Goal: Task Accomplishment & Management: Manage account settings

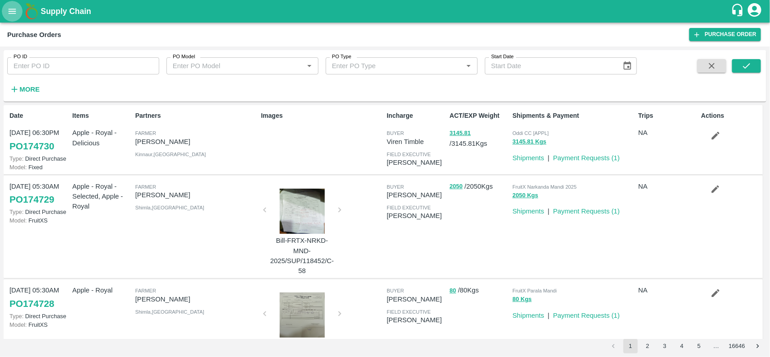
click at [12, 7] on icon "open drawer" at bounding box center [12, 11] width 10 height 10
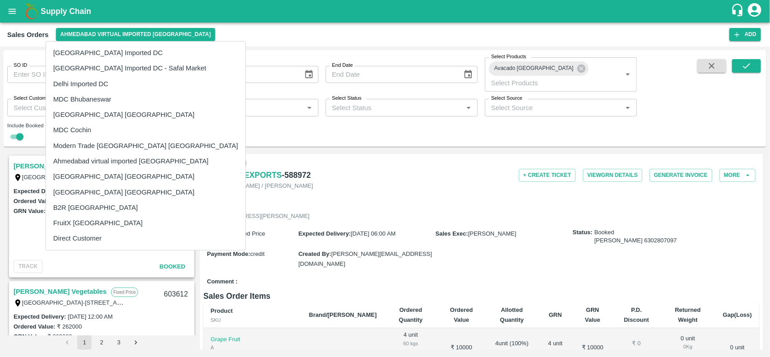
scroll to position [941, 0]
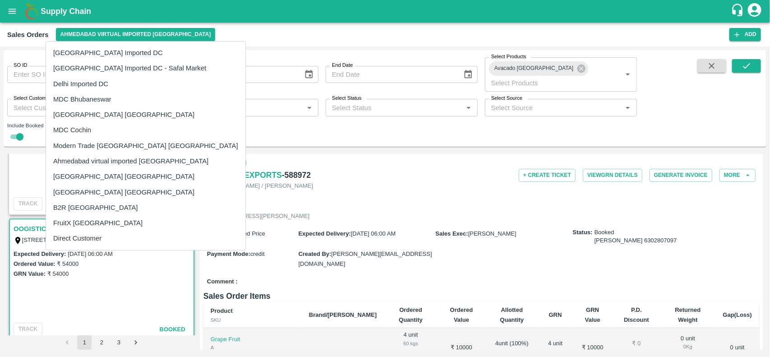
click at [358, 167] on div at bounding box center [385, 178] width 770 height 357
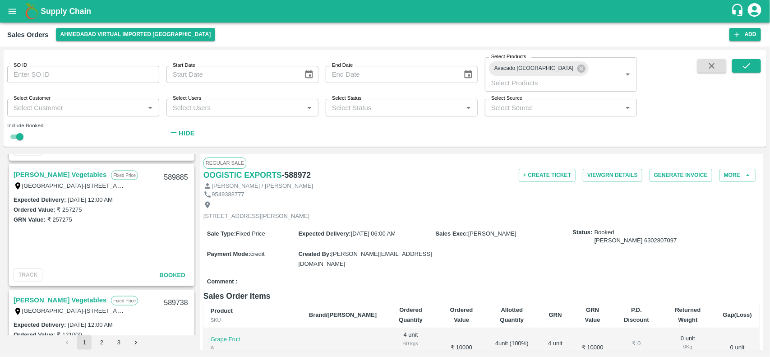
scroll to position [590, 0]
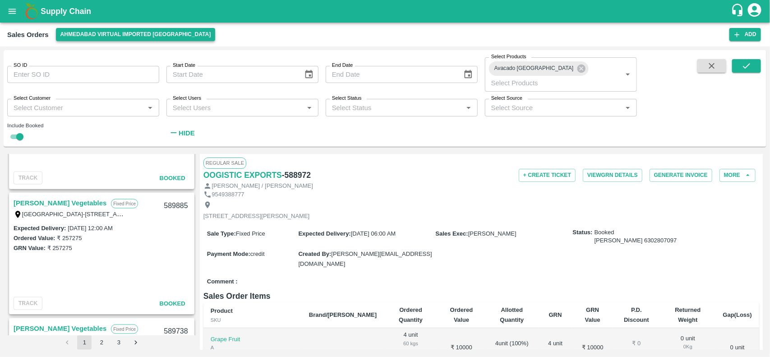
click at [99, 33] on button "Ahmedabad virtual imported [GEOGRAPHIC_DATA]" at bounding box center [136, 34] width 160 height 13
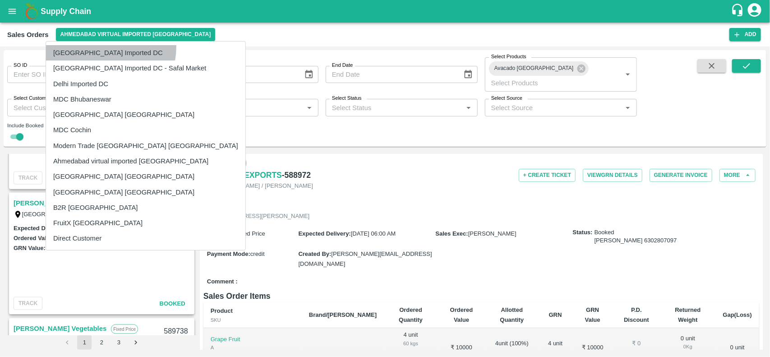
click at [96, 46] on li "[GEOGRAPHIC_DATA] Imported DC" at bounding box center [145, 52] width 199 height 15
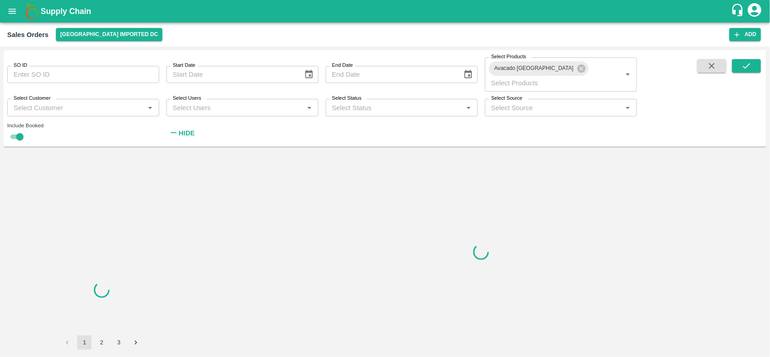
scroll to position [0, 0]
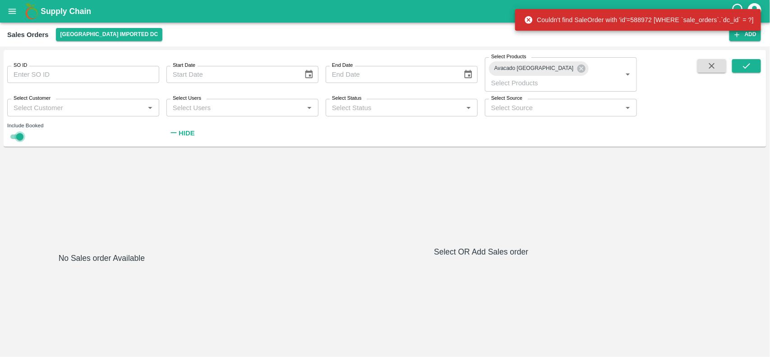
click at [23, 131] on input "checkbox" at bounding box center [20, 136] width 32 height 11
checkbox input "false"
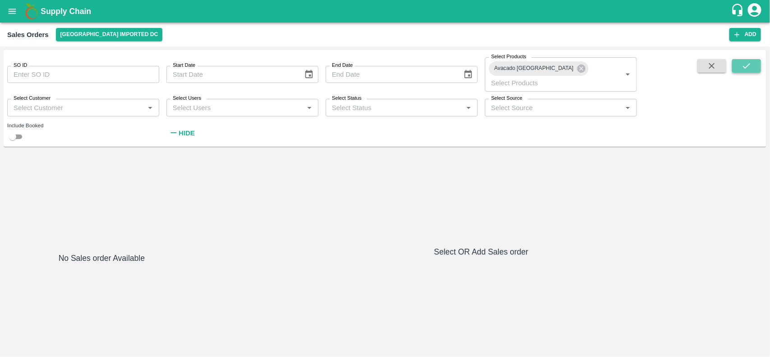
click at [754, 63] on button "submit" at bounding box center [746, 66] width 29 height 14
click at [577, 69] on icon at bounding box center [581, 69] width 8 height 8
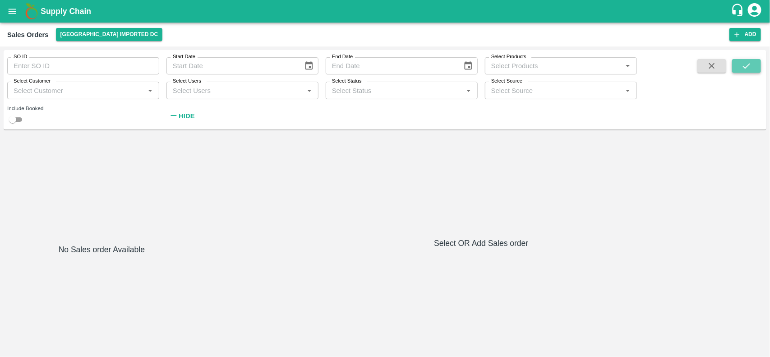
click at [738, 69] on button "submit" at bounding box center [746, 66] width 29 height 14
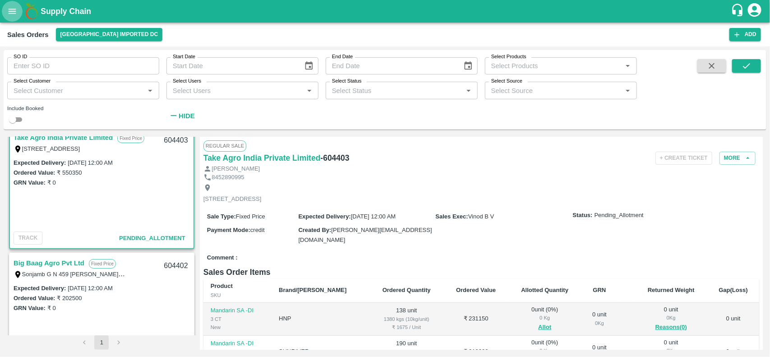
click at [13, 5] on button "open drawer" at bounding box center [12, 11] width 21 height 21
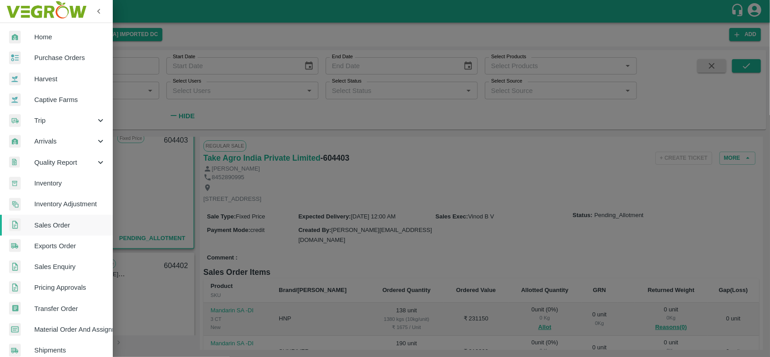
click at [255, 184] on div at bounding box center [385, 178] width 770 height 357
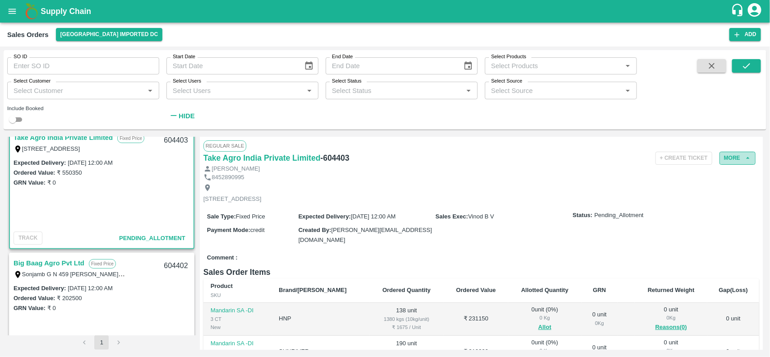
click at [736, 157] on button "More" at bounding box center [738, 158] width 36 height 13
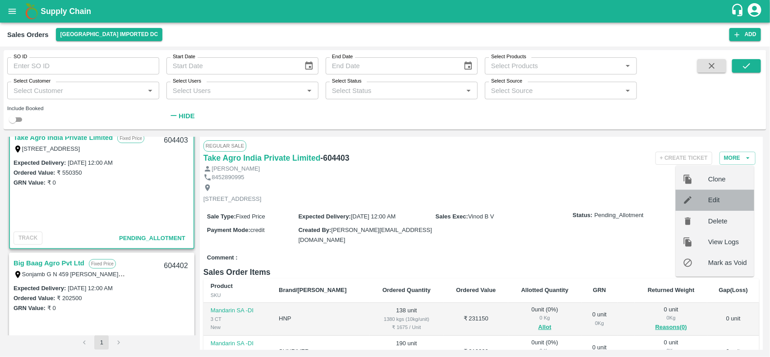
click at [712, 200] on span "Edit" at bounding box center [727, 200] width 39 height 10
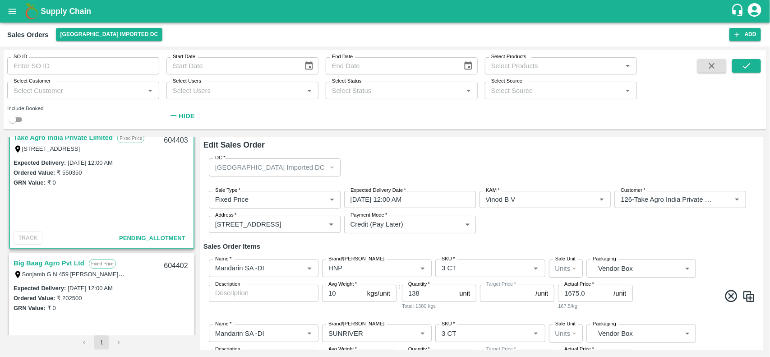
type input "NA"
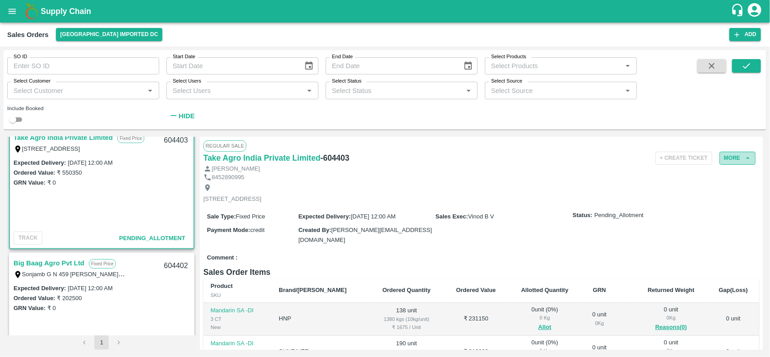
click at [738, 158] on button "More" at bounding box center [738, 158] width 36 height 13
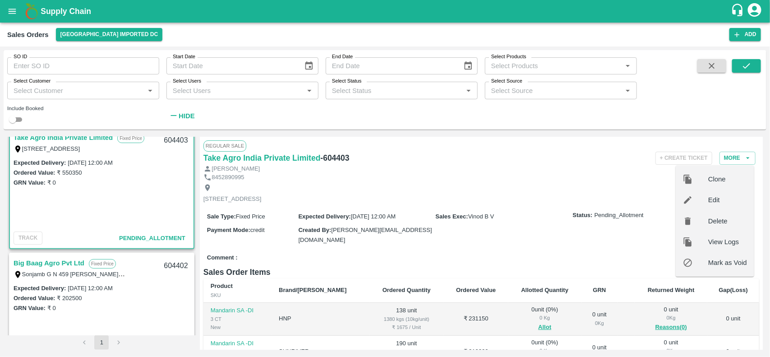
click at [707, 180] on div at bounding box center [695, 179] width 25 height 10
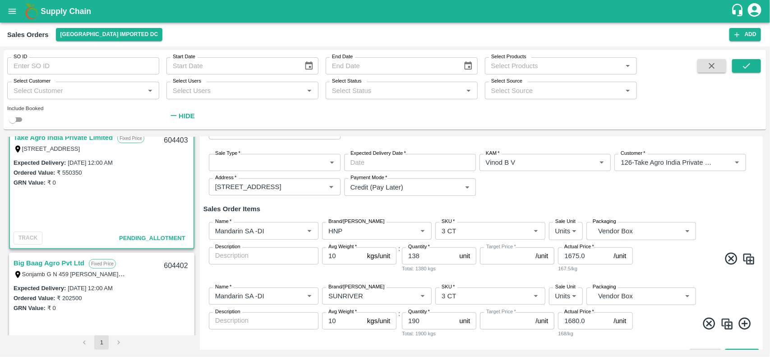
scroll to position [71, 0]
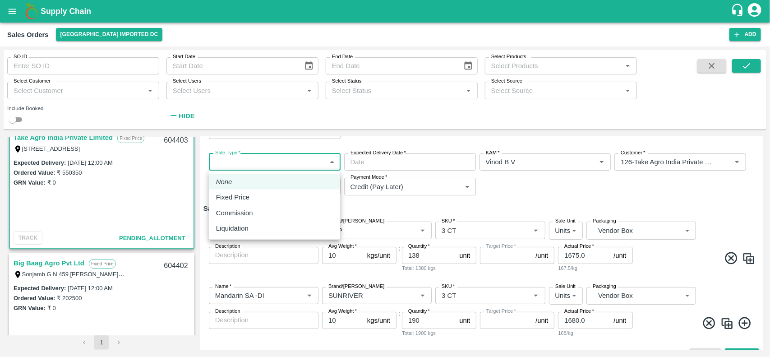
click at [280, 161] on body "Supply Chain Sales Orders [GEOGRAPHIC_DATA] Imported [GEOGRAPHIC_DATA] Add SO I…" at bounding box center [385, 178] width 770 height 357
click at [250, 191] on li "Fixed Price" at bounding box center [274, 197] width 131 height 15
type input "1"
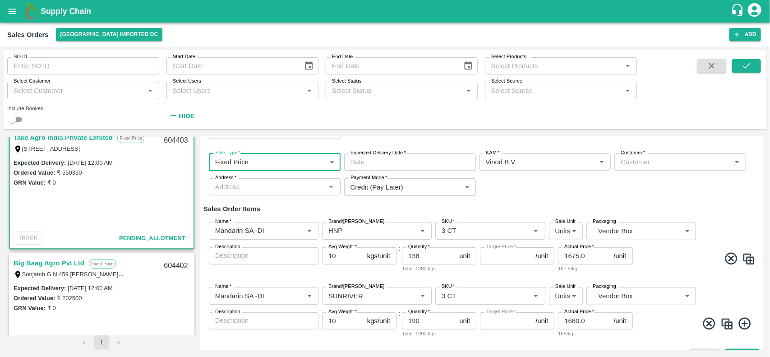
type input "DD/MM/YYYY hh:mm aa"
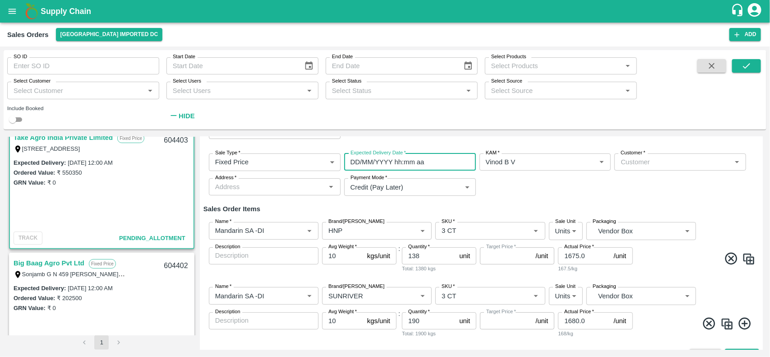
click at [371, 165] on input "DD/MM/YYYY hh:mm aa" at bounding box center [406, 161] width 125 height 17
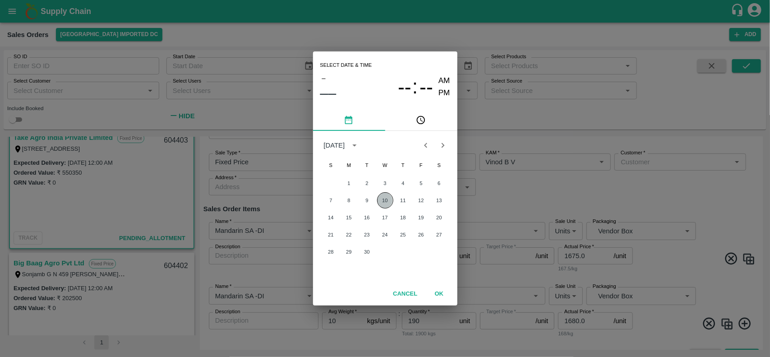
click at [388, 203] on button "10" at bounding box center [385, 200] width 16 height 16
type input "[DATE] 12:00 AM"
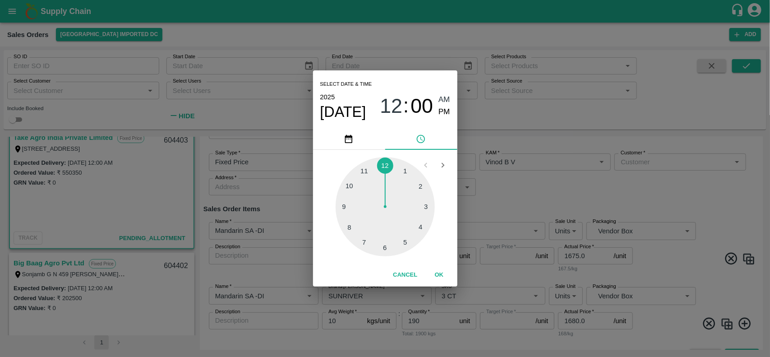
type input "NA"
click at [647, 163] on div "Select date & time [DATE] 12 : 00 AM PM 1 2 3 4 5 6 7 8 9 10 11 12 Cancel OK" at bounding box center [385, 178] width 770 height 357
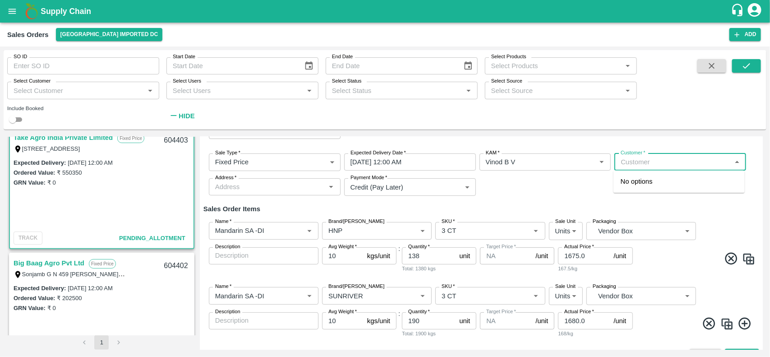
click at [647, 163] on input "Customer   *" at bounding box center [672, 162] width 111 height 12
click at [646, 177] on p "Take Agro India Private Limited" at bounding box center [667, 182] width 92 height 10
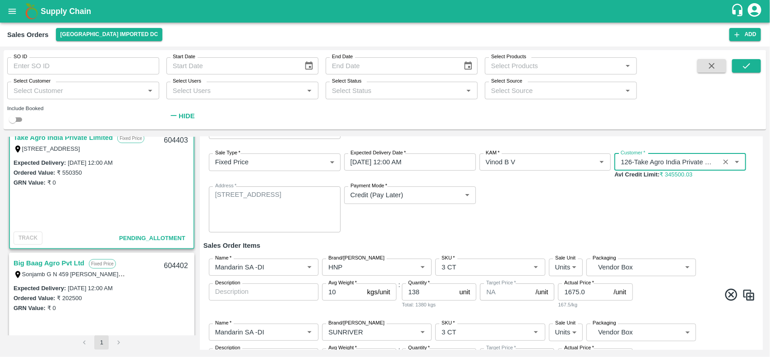
scroll to position [124, 0]
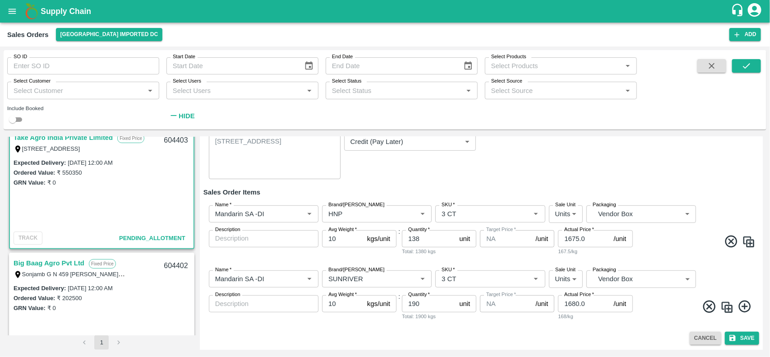
type input "126-Take Agro India Private Limited"
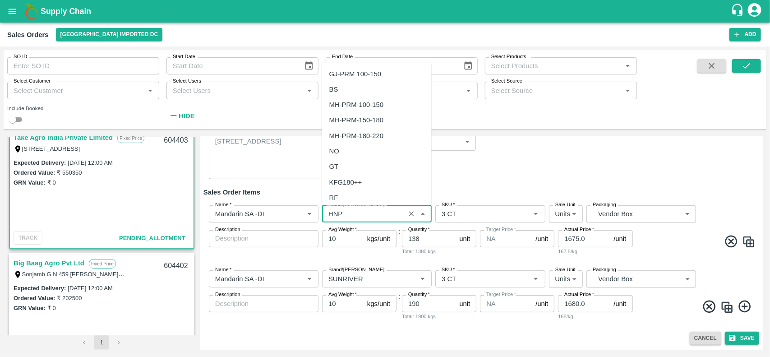
click at [363, 215] on input "Brand/[PERSON_NAME]" at bounding box center [364, 214] width 78 height 12
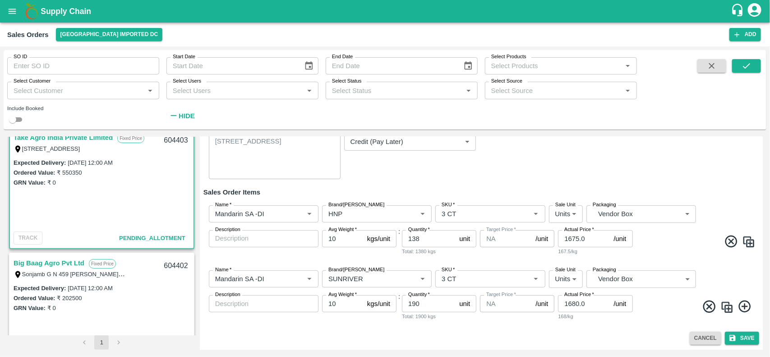
click at [728, 238] on icon at bounding box center [731, 241] width 15 height 15
type input "SUNRIVER"
type input "190"
type input "1680.0"
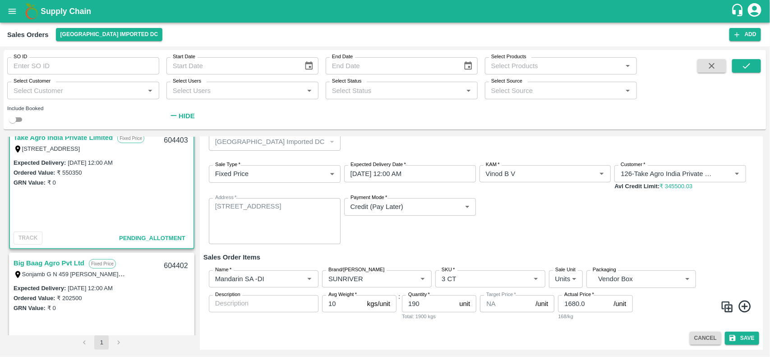
scroll to position [59, 0]
click at [413, 305] on input "190" at bounding box center [429, 303] width 54 height 17
type input "90"
click at [740, 337] on button "Save" at bounding box center [742, 338] width 34 height 13
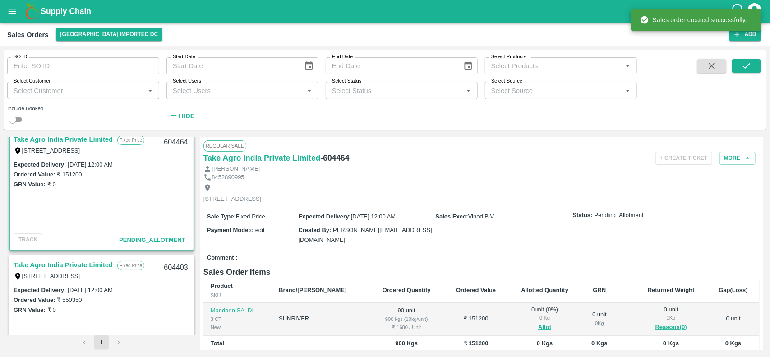
scroll to position [1, 0]
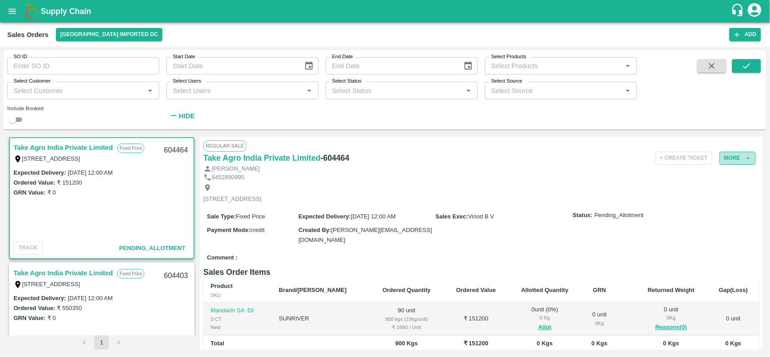
click at [736, 154] on button "More" at bounding box center [738, 158] width 36 height 13
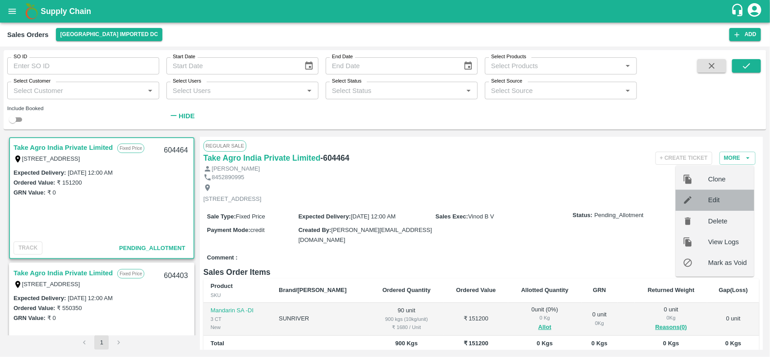
click at [717, 201] on span "Edit" at bounding box center [727, 200] width 39 height 10
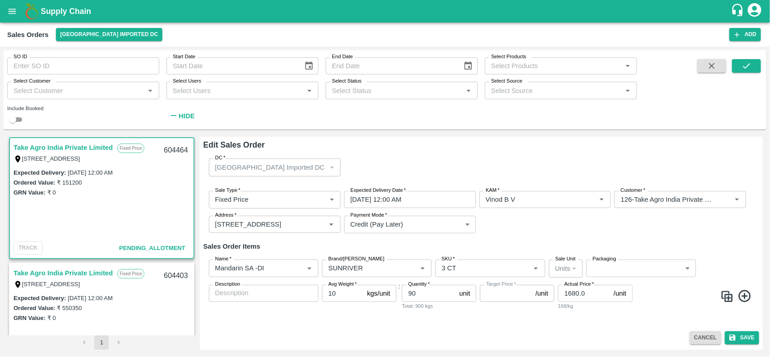
type input "NA"
click at [413, 287] on input "90" at bounding box center [429, 293] width 54 height 17
type input "60"
click at [751, 291] on icon at bounding box center [745, 296] width 15 height 15
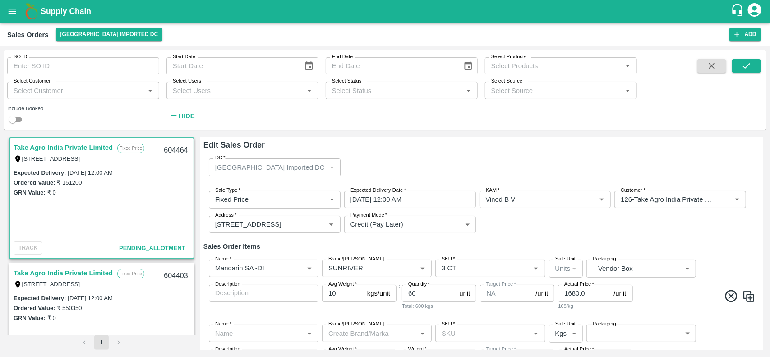
scroll to position [46, 0]
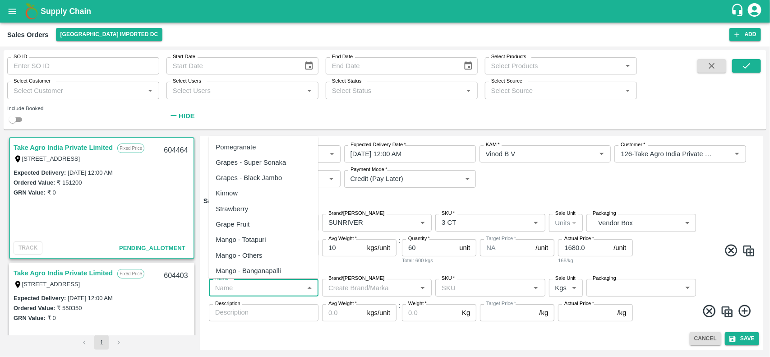
click at [250, 283] on input "Name   *" at bounding box center [256, 288] width 89 height 12
click at [264, 250] on div "Orange [PERSON_NAME] - DI" at bounding box center [262, 255] width 92 height 10
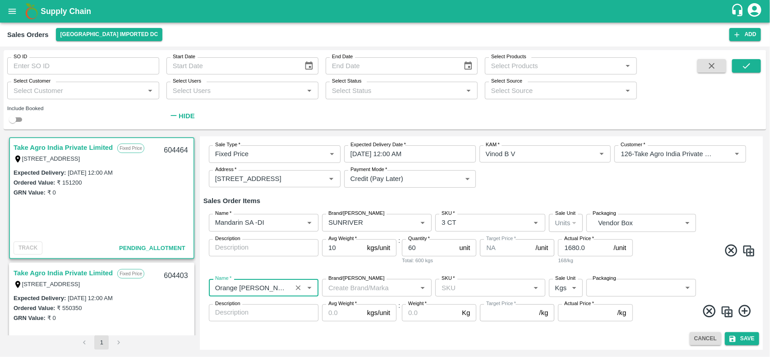
type input "Orange [PERSON_NAME] - DI"
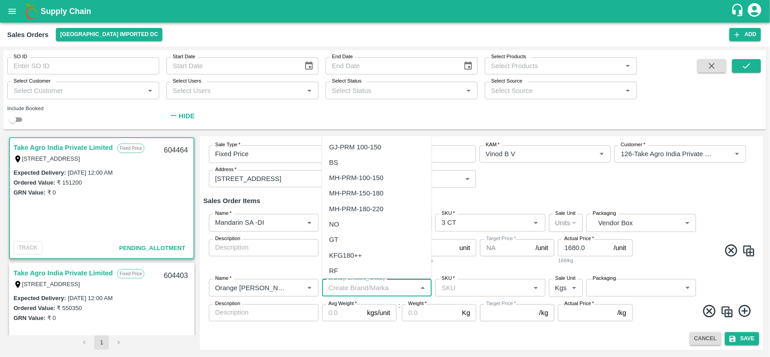
click at [361, 287] on input "Brand/[PERSON_NAME]" at bounding box center [369, 288] width 89 height 12
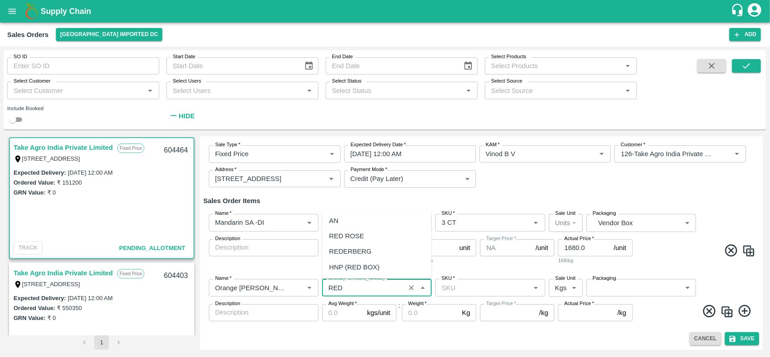
click at [338, 247] on div "REDERBERG" at bounding box center [350, 252] width 42 height 10
type input "REDERBERG"
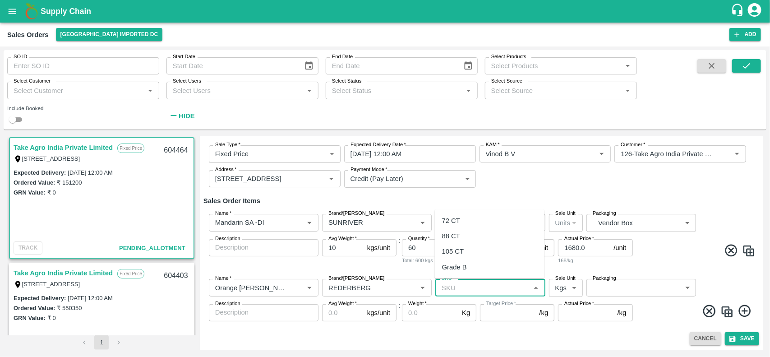
click at [446, 292] on input "SKU   *" at bounding box center [482, 288] width 89 height 12
click at [454, 217] on div "72 CT" at bounding box center [451, 221] width 18 height 10
type input "72 CT"
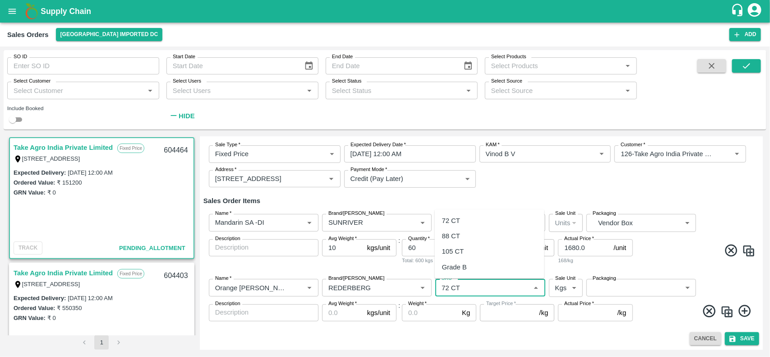
type input "0.0"
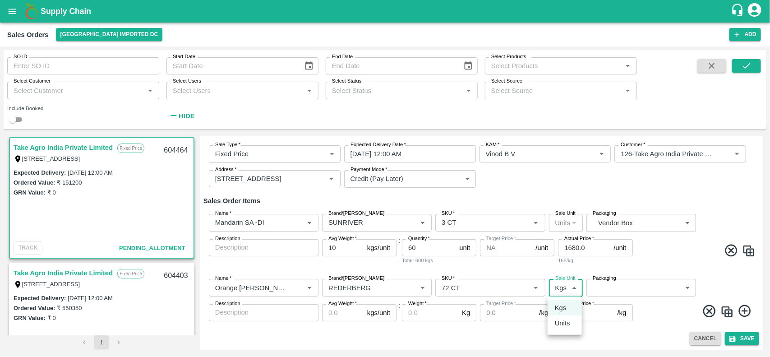
click at [572, 284] on body "Supply Chain Sales Orders [GEOGRAPHIC_DATA] Imported [GEOGRAPHIC_DATA] Add SO I…" at bounding box center [385, 178] width 770 height 357
click at [567, 317] on li "Units" at bounding box center [565, 322] width 34 height 15
type input "2"
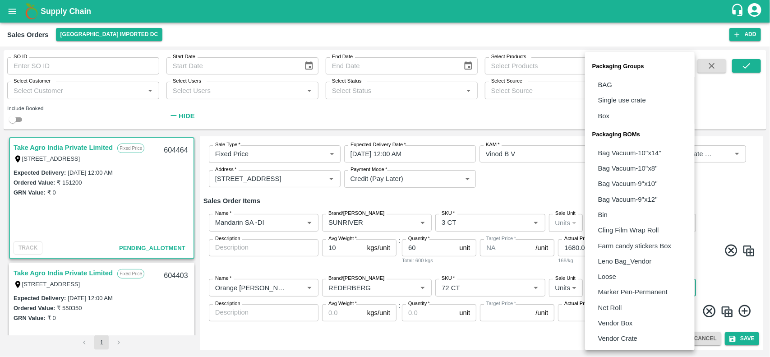
click at [605, 291] on body "Supply Chain Sales Orders [GEOGRAPHIC_DATA] Imported [GEOGRAPHIC_DATA] Add SO I…" at bounding box center [385, 178] width 770 height 357
click at [614, 318] on p "Vendor Box" at bounding box center [615, 323] width 35 height 10
type input "BOM/276"
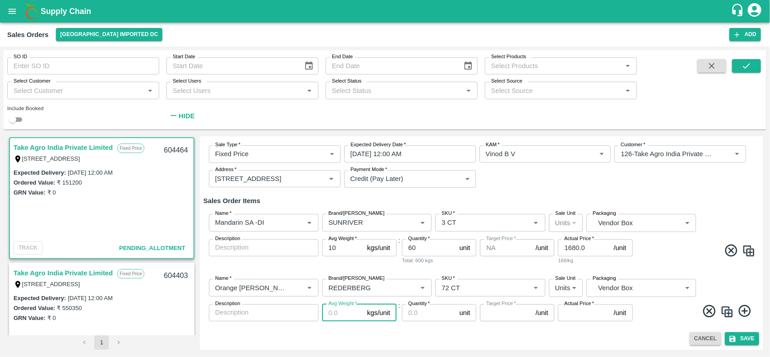
click at [344, 310] on input "Avg Weight   *" at bounding box center [343, 312] width 42 height 17
type input "1"
type input "0"
type input "15"
click at [409, 316] on input "Quantity   *" at bounding box center [429, 312] width 54 height 17
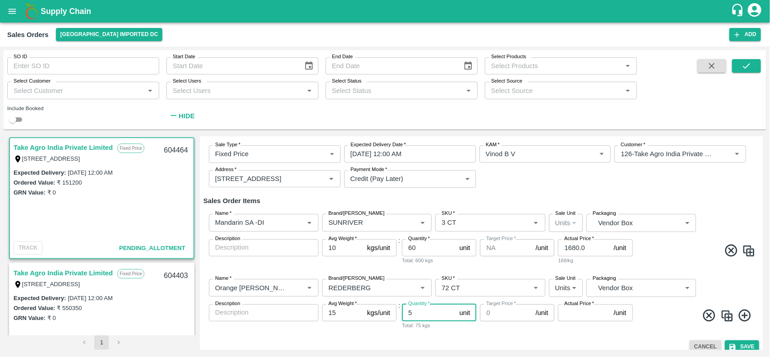
type input "5"
click at [574, 311] on input "Actual Price   *" at bounding box center [584, 312] width 52 height 17
type input "2375"
click at [727, 316] on img at bounding box center [728, 316] width 14 height 14
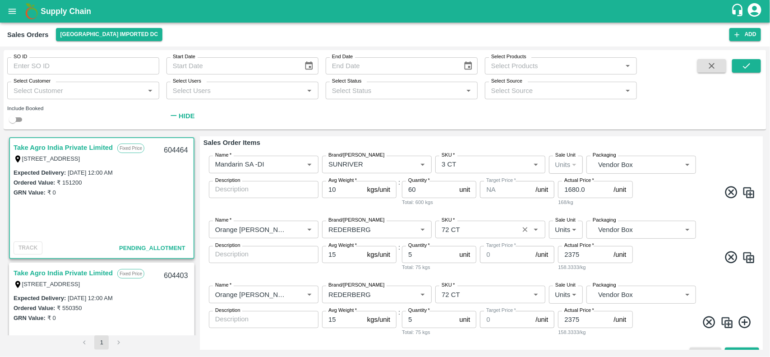
scroll to position [119, 0]
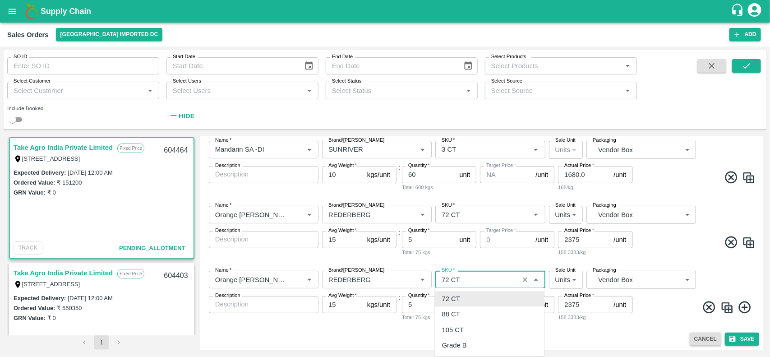
click at [474, 282] on input "SKU   *" at bounding box center [477, 279] width 78 height 12
click at [457, 314] on div "88 CT" at bounding box center [451, 315] width 18 height 10
type input "88 CT"
click at [441, 308] on input "5" at bounding box center [429, 304] width 54 height 17
type input "49"
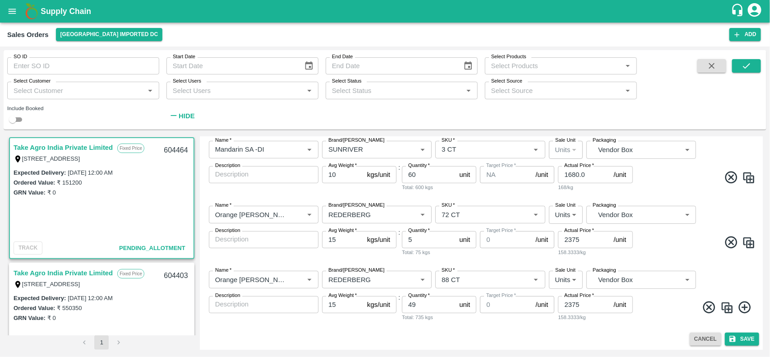
click at [730, 310] on img at bounding box center [728, 308] width 14 height 14
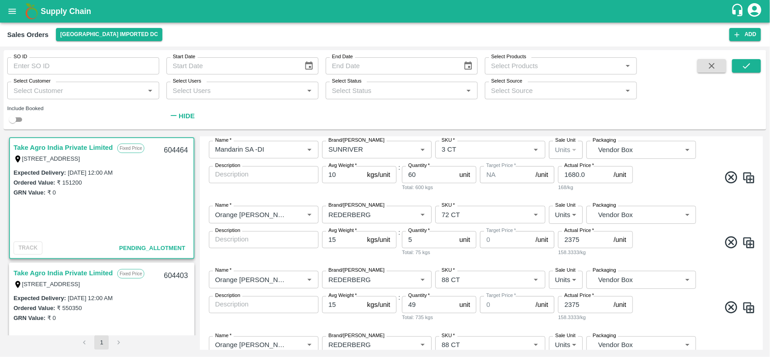
scroll to position [184, 0]
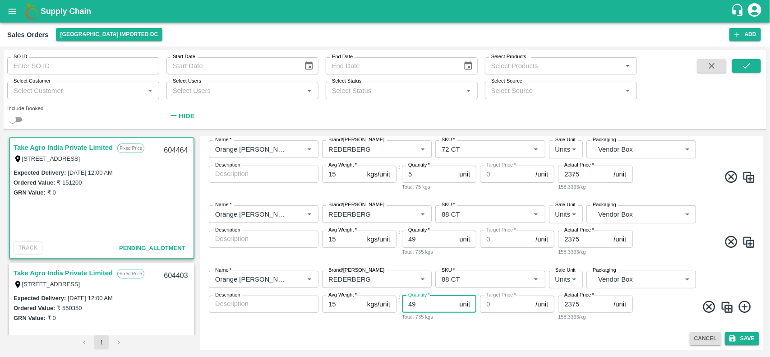
click at [432, 301] on input "49" at bounding box center [429, 304] width 54 height 17
type input "4"
type input "30"
click at [704, 310] on icon at bounding box center [709, 307] width 12 height 12
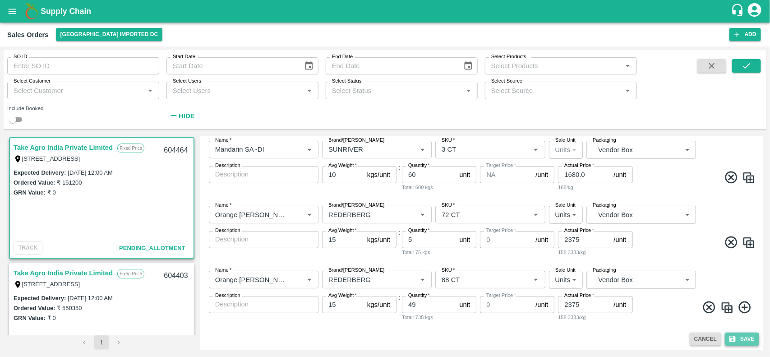
click at [740, 339] on button "Save" at bounding box center [742, 339] width 34 height 13
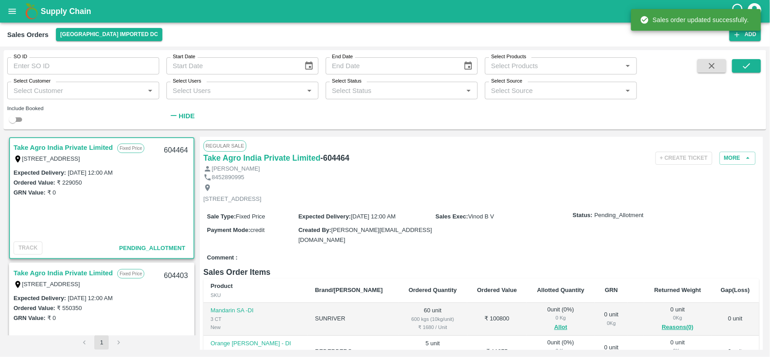
click at [335, 157] on h6 "- 604464" at bounding box center [334, 158] width 29 height 13
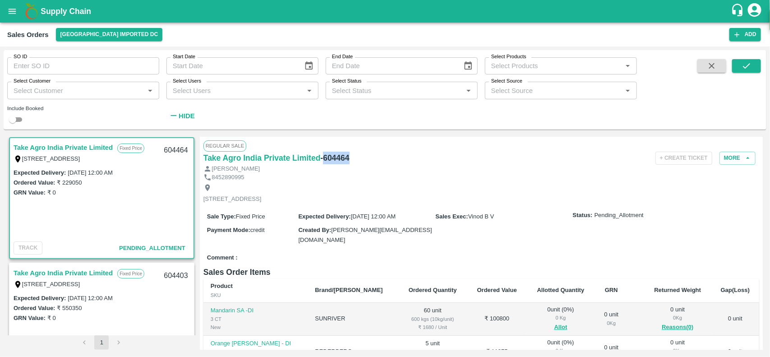
click at [335, 157] on h6 "- 604464" at bounding box center [334, 158] width 29 height 13
copy h6 "604464"
click at [738, 154] on button "More" at bounding box center [738, 158] width 36 height 13
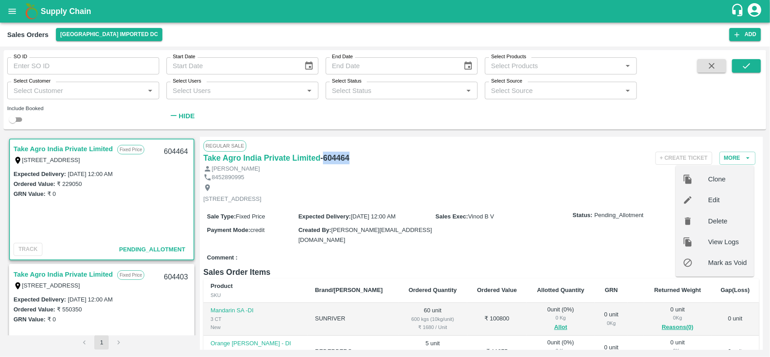
click at [699, 204] on div at bounding box center [695, 200] width 25 height 10
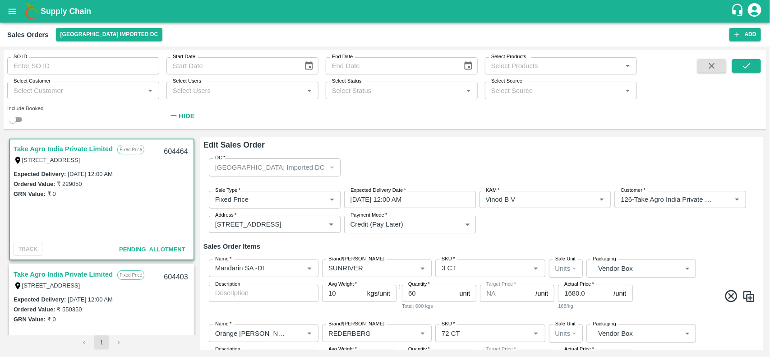
type input "0"
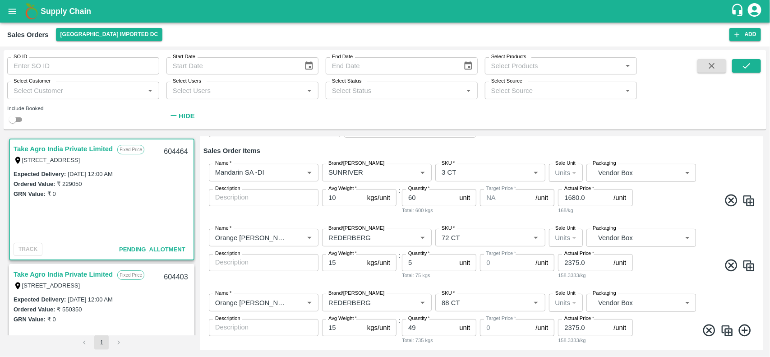
scroll to position [119, 0]
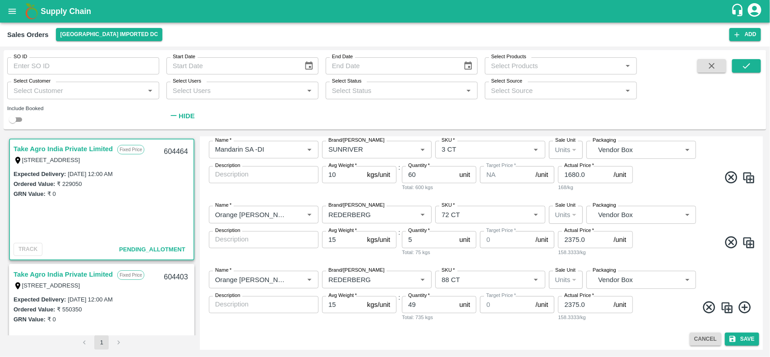
click at [726, 303] on img at bounding box center [728, 308] width 14 height 14
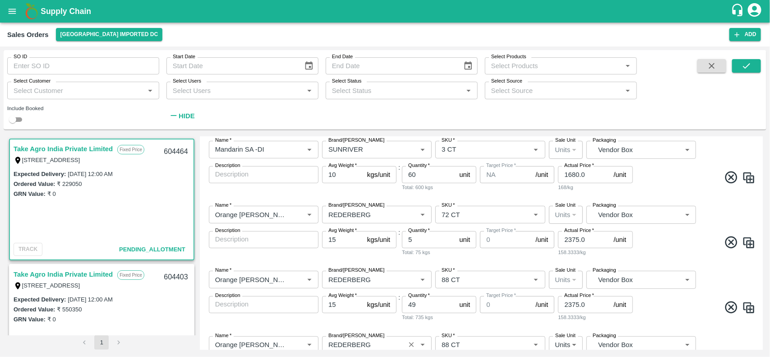
scroll to position [184, 0]
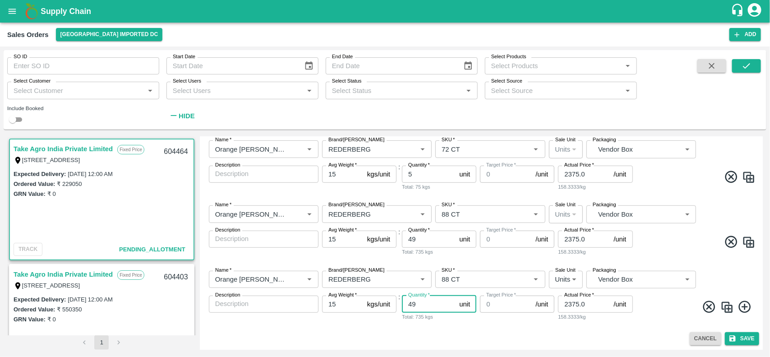
click at [418, 306] on input "49" at bounding box center [429, 304] width 54 height 17
type input "4"
type input "30"
click at [585, 307] on input "2375.0" at bounding box center [584, 304] width 52 height 17
type input "2125"
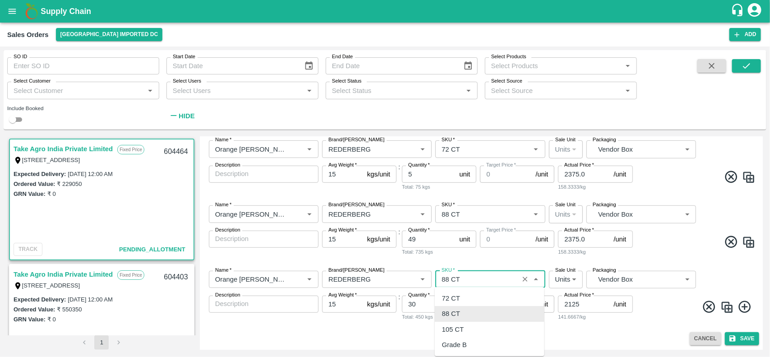
click at [462, 276] on input "SKU   *" at bounding box center [477, 279] width 78 height 12
click at [459, 301] on div "72 CT" at bounding box center [451, 298] width 18 height 10
type input "72 CT"
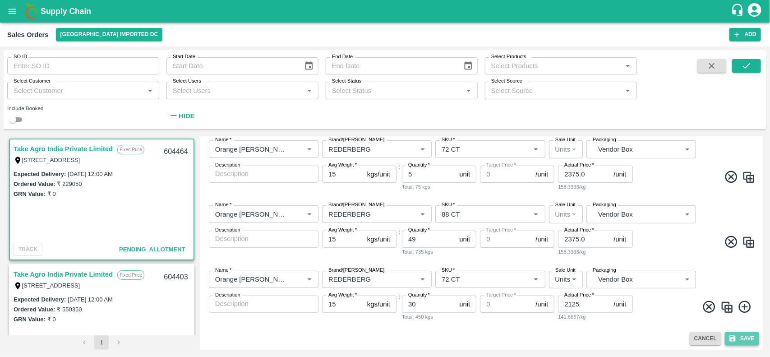
click at [744, 341] on button "Save" at bounding box center [742, 338] width 34 height 13
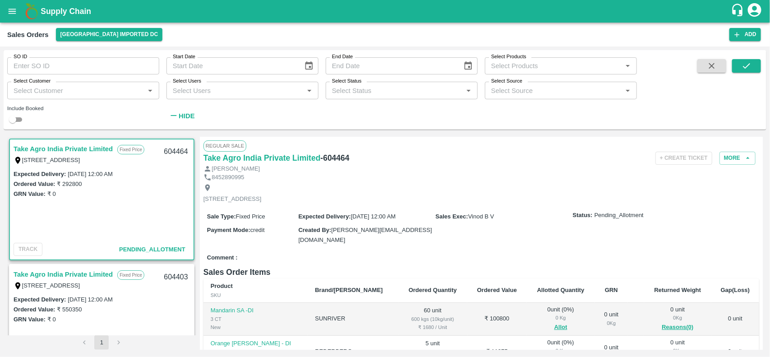
click at [345, 154] on h6 "- 604464" at bounding box center [334, 158] width 29 height 13
copy h6 "604464"
